Goal: Task Accomplishment & Management: Manage account settings

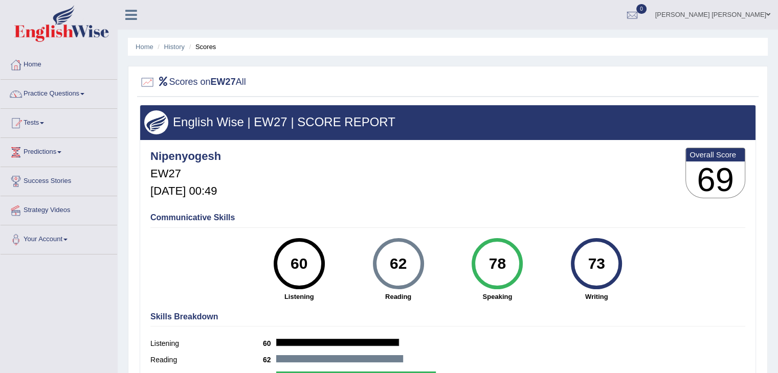
click at [61, 24] on img at bounding box center [61, 23] width 95 height 37
